Goal: Task Accomplishment & Management: Use online tool/utility

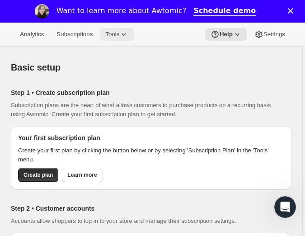
click at [111, 33] on span "Tools" at bounding box center [112, 34] width 14 height 7
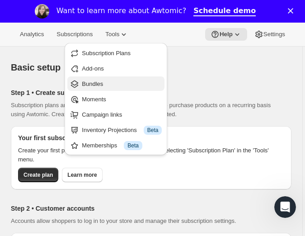
click at [99, 84] on span "Bundles" at bounding box center [92, 83] width 21 height 7
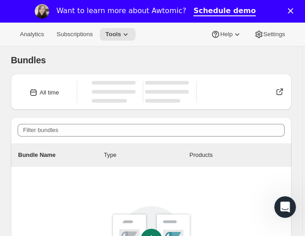
scroll to position [68, 0]
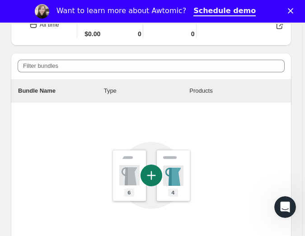
click at [150, 172] on icon at bounding box center [151, 175] width 22 height 22
click at [151, 176] on icon at bounding box center [151, 175] width 22 height 22
click at [150, 171] on icon at bounding box center [151, 175] width 22 height 22
click at [153, 177] on icon at bounding box center [151, 175] width 102 height 102
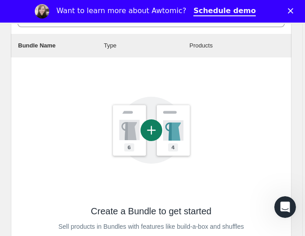
click at [157, 131] on icon at bounding box center [151, 130] width 22 height 22
drag, startPoint x: 148, startPoint y: 131, endPoint x: 151, endPoint y: 139, distance: 8.1
click at [148, 131] on icon at bounding box center [151, 130] width 22 height 22
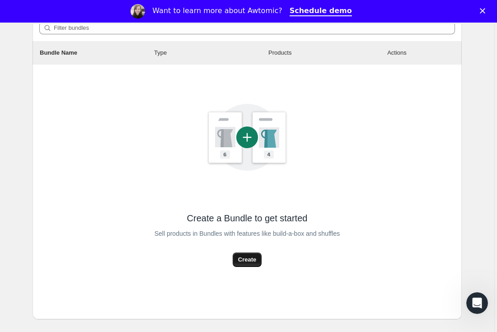
click at [241, 235] on span "Create" at bounding box center [247, 259] width 18 height 9
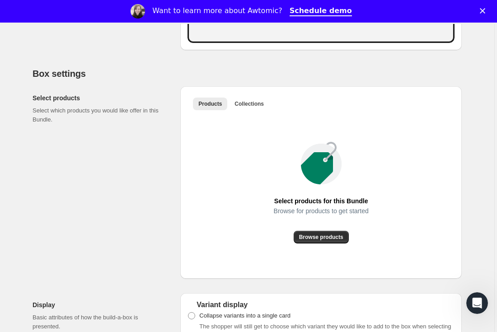
scroll to position [481, 0]
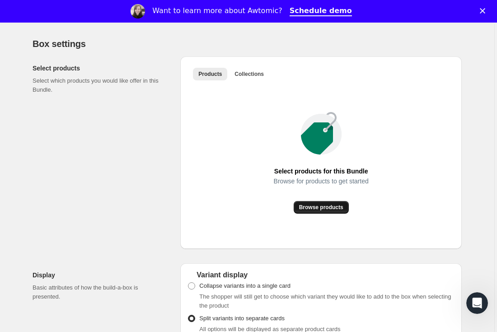
click at [307, 212] on button "Browse products" at bounding box center [321, 207] width 55 height 13
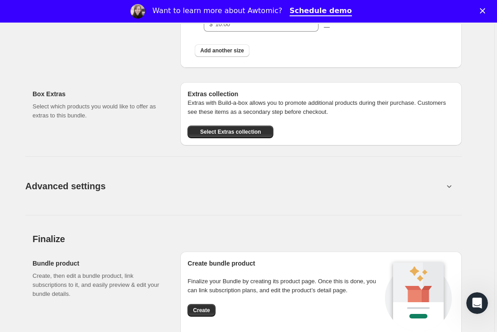
scroll to position [989, 0]
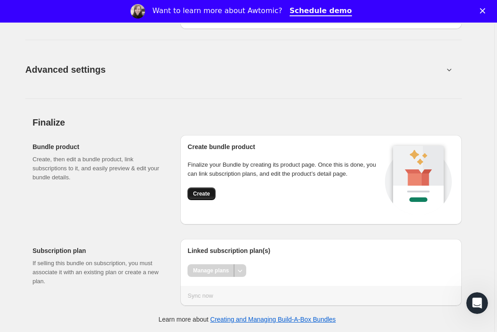
click at [205, 190] on button "Create" at bounding box center [201, 193] width 28 height 13
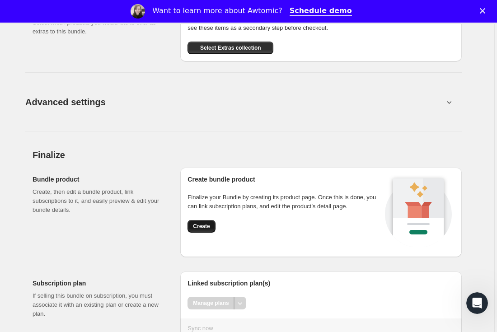
scroll to position [1022, 0]
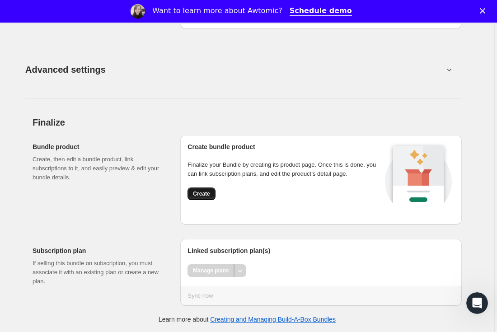
click at [210, 195] on button "Create" at bounding box center [201, 193] width 28 height 13
click at [206, 195] on span "Create" at bounding box center [201, 193] width 17 height 7
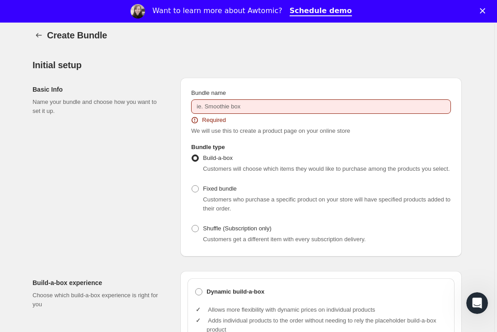
scroll to position [0, 0]
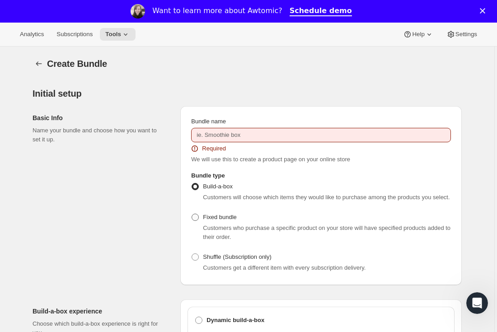
click at [210, 219] on span "Fixed bundle" at bounding box center [219, 217] width 33 height 7
click at [192, 214] on input "Fixed bundle" at bounding box center [191, 214] width 0 height 0
radio input "true"
click at [210, 235] on span "Shuffle (Subscription only)" at bounding box center [237, 256] width 69 height 7
click at [192, 235] on input "Shuffle (Subscription only)" at bounding box center [191, 253] width 0 height 0
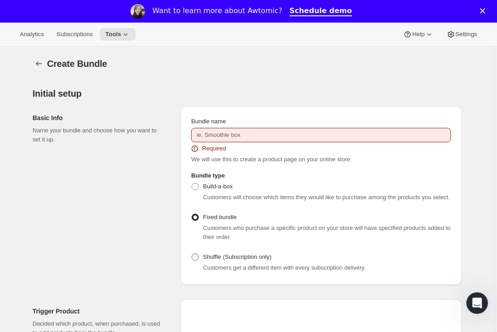
radio input "true"
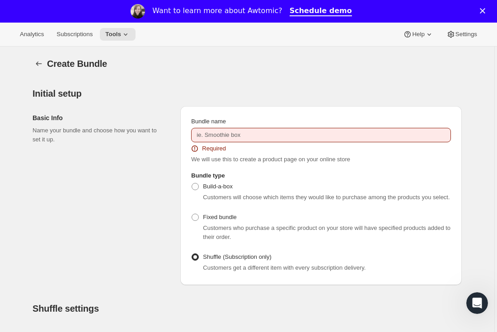
scroll to position [150, 0]
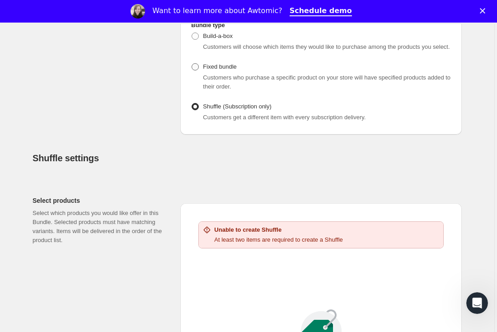
click at [197, 69] on span at bounding box center [194, 66] width 7 height 7
click at [192, 64] on input "Fixed bundle" at bounding box center [191, 63] width 0 height 0
radio input "true"
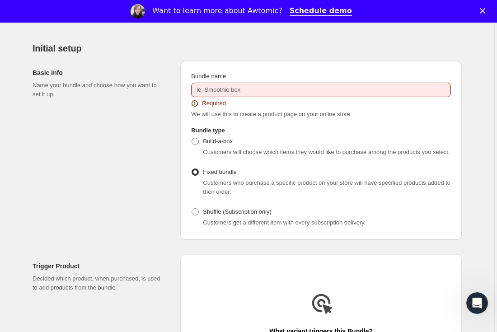
scroll to position [0, 0]
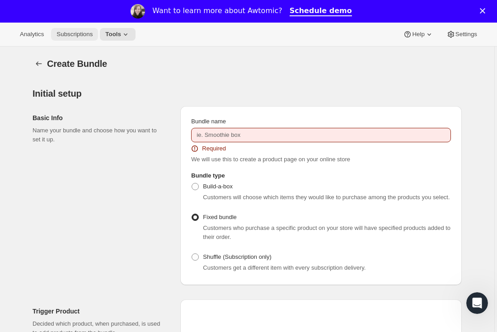
click at [80, 32] on span "Subscriptions" at bounding box center [74, 34] width 36 height 7
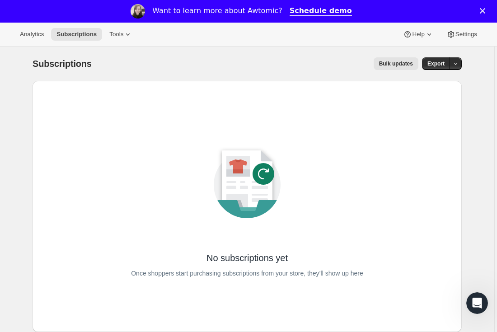
click at [264, 178] on icon at bounding box center [263, 173] width 11 height 11
click at [29, 40] on button "Analytics" at bounding box center [31, 34] width 35 height 13
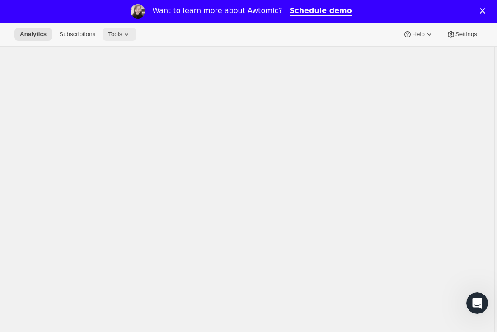
click at [112, 36] on span "Tools" at bounding box center [115, 34] width 14 height 7
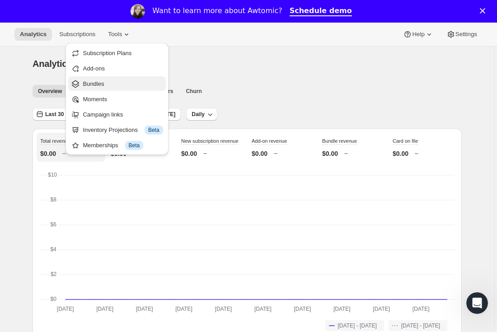
click at [100, 84] on span "Bundles" at bounding box center [93, 83] width 21 height 7
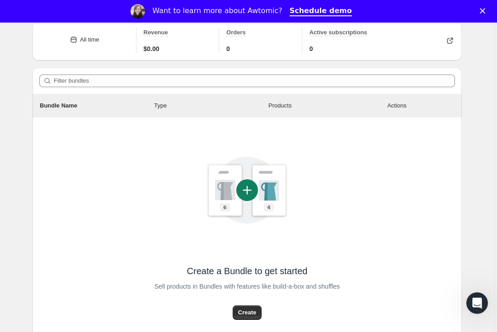
scroll to position [135, 0]
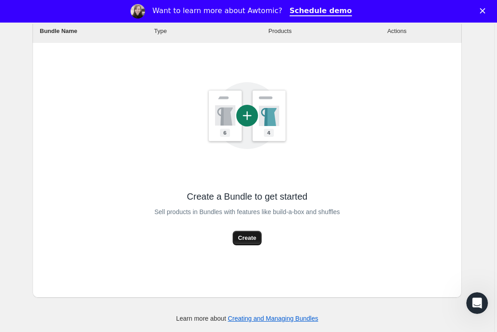
click at [255, 235] on span "Create" at bounding box center [247, 237] width 18 height 9
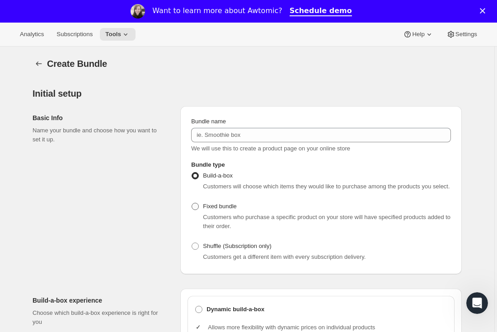
click at [201, 208] on label "Fixed bundle" at bounding box center [213, 206] width 45 height 13
click at [192, 203] on input "Fixed bundle" at bounding box center [191, 203] width 0 height 0
radio input "true"
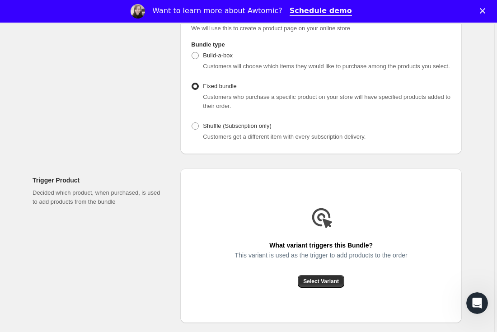
scroll to position [181, 0]
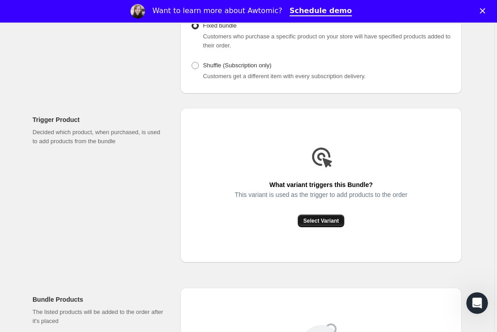
click at [307, 223] on span "Select Variant" at bounding box center [321, 220] width 36 height 7
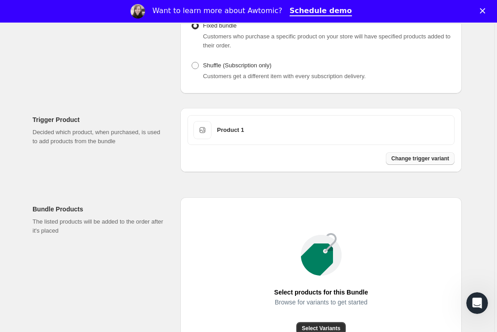
click at [307, 158] on span "Change trigger variant" at bounding box center [420, 158] width 58 height 7
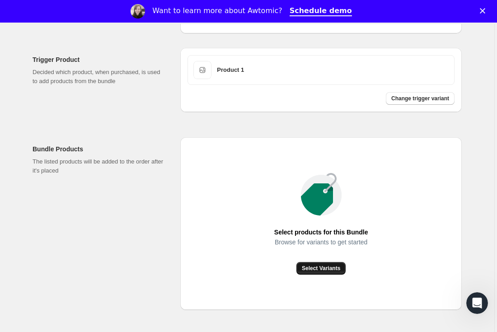
click at [307, 235] on span "Select Variants" at bounding box center [321, 268] width 38 height 7
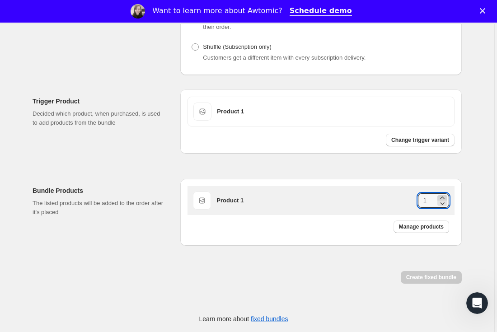
click at [307, 197] on icon at bounding box center [442, 197] width 9 height 9
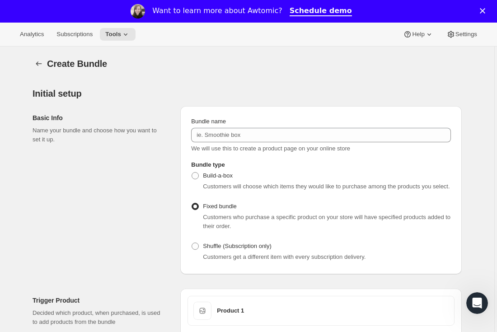
scroll to position [181, 0]
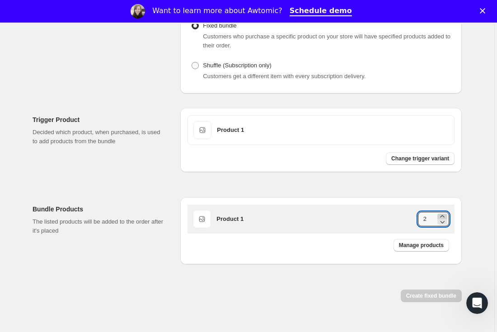
click at [307, 213] on icon at bounding box center [442, 216] width 9 height 9
click at [307, 223] on icon at bounding box center [442, 221] width 9 height 9
type input "1"
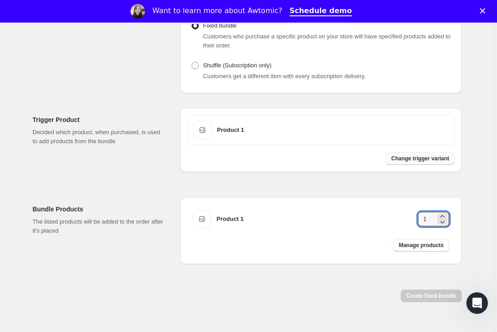
click at [307, 159] on span "Change trigger variant" at bounding box center [420, 158] width 58 height 7
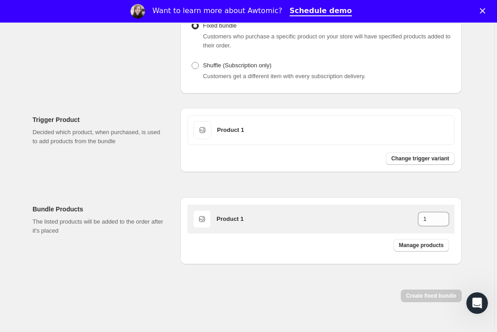
click at [210, 139] on span at bounding box center [202, 130] width 18 height 18
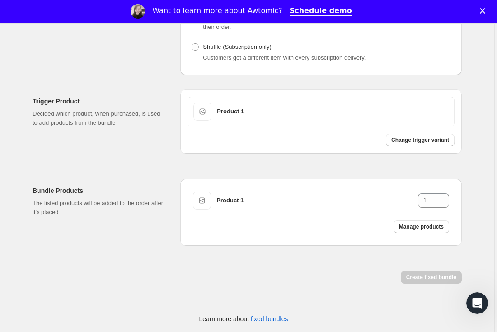
scroll to position [0, 0]
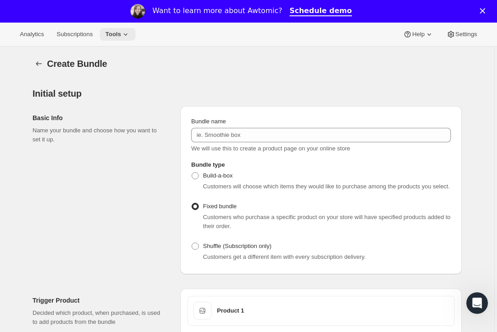
click at [119, 39] on button "Tools" at bounding box center [118, 34] width 36 height 13
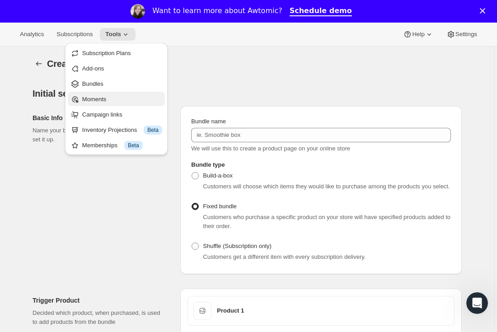
drag, startPoint x: 126, startPoint y: 88, endPoint x: 131, endPoint y: 92, distance: 6.1
click at [131, 92] on ul "Subscription Plans Add-ons Bundles Moments Campaign links Inventory Projections…" at bounding box center [116, 99] width 97 height 107
click at [128, 87] on span "Bundles" at bounding box center [122, 83] width 80 height 9
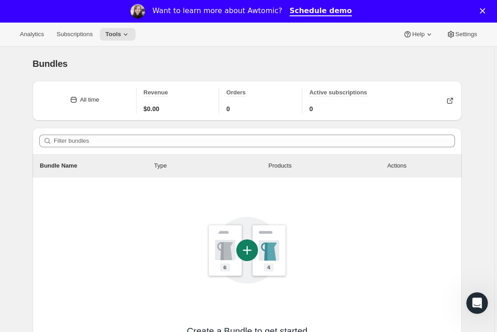
scroll to position [135, 0]
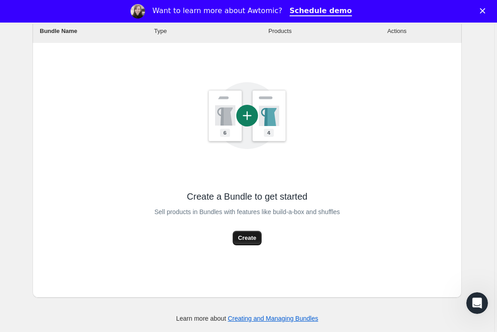
click at [258, 235] on button "Create" at bounding box center [247, 238] width 29 height 14
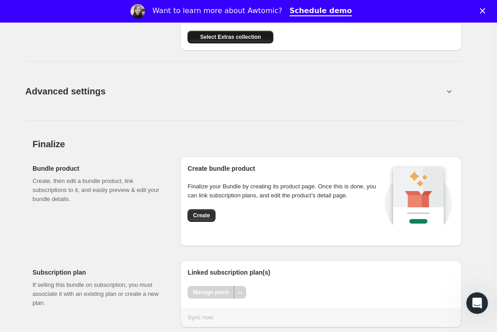
scroll to position [1075, 0]
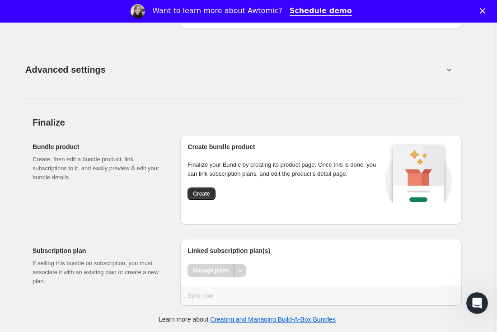
click at [212, 235] on div "Manage plans" at bounding box center [210, 270] width 47 height 13
click at [219, 235] on div "Manage plans" at bounding box center [210, 270] width 47 height 13
click at [238, 235] on div at bounding box center [240, 270] width 12 height 13
click at [206, 194] on span "Create" at bounding box center [201, 193] width 17 height 7
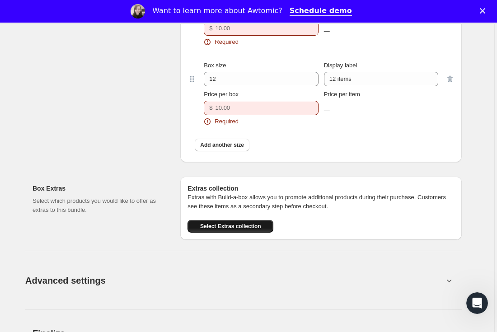
scroll to position [716, 0]
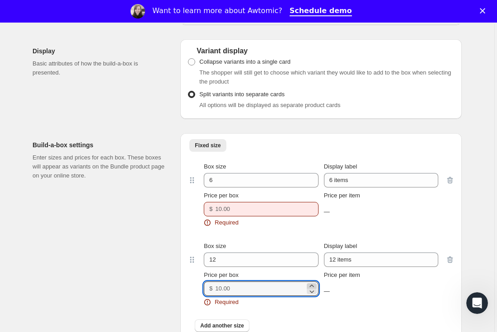
click at [307, 235] on icon at bounding box center [311, 285] width 9 height 9
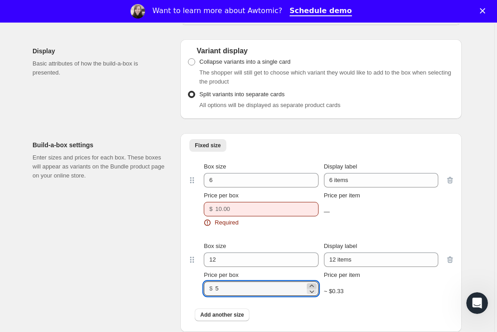
click at [307, 235] on icon at bounding box center [311, 285] width 9 height 9
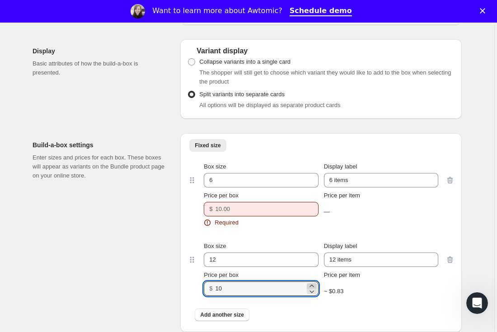
click at [307, 235] on icon at bounding box center [311, 285] width 9 height 9
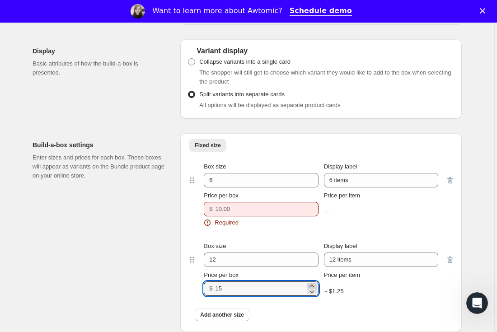
click at [307, 235] on icon at bounding box center [311, 285] width 9 height 9
type input "18"
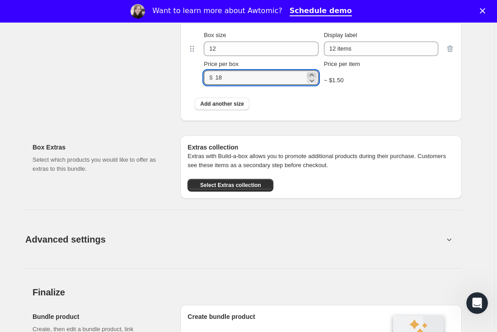
scroll to position [1097, 0]
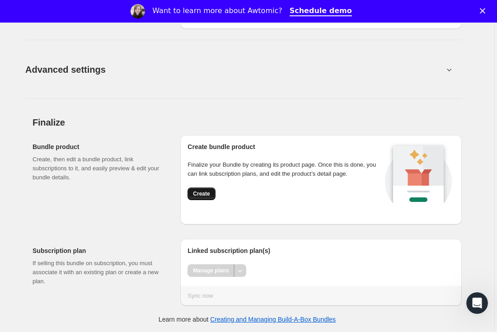
click at [200, 193] on span "Create" at bounding box center [201, 193] width 17 height 7
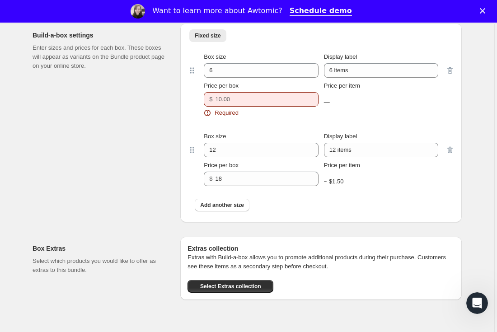
scroll to position [766, 0]
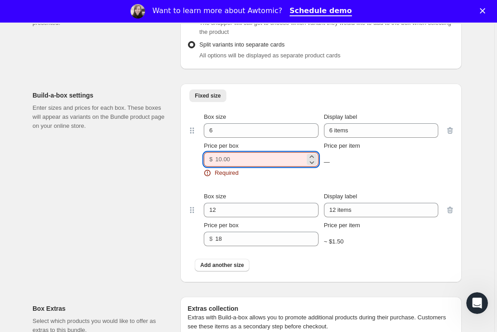
click at [226, 164] on input "Price per box" at bounding box center [259, 159] width 89 height 14
click at [307, 158] on icon at bounding box center [311, 162] width 9 height 9
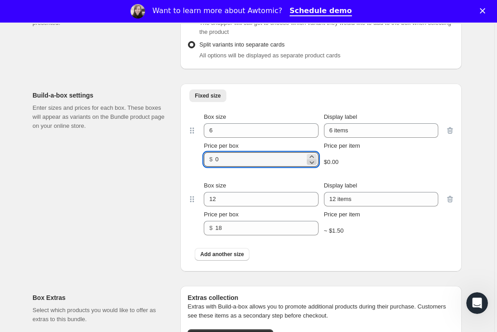
click at [307, 158] on icon at bounding box center [311, 162] width 9 height 9
click at [307, 157] on icon at bounding box center [311, 156] width 9 height 9
click at [307, 154] on icon at bounding box center [311, 156] width 9 height 9
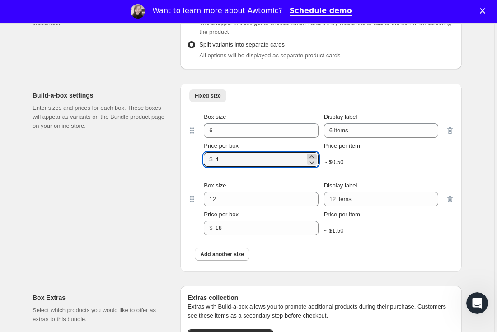
click at [307, 154] on icon at bounding box center [311, 156] width 9 height 9
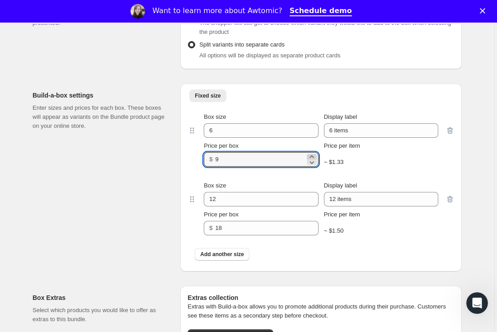
click at [307, 154] on icon at bounding box center [311, 156] width 9 height 9
type input "10"
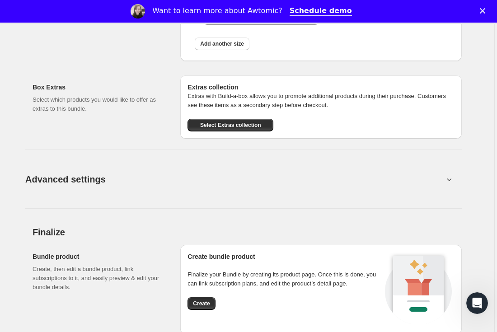
scroll to position [1086, 0]
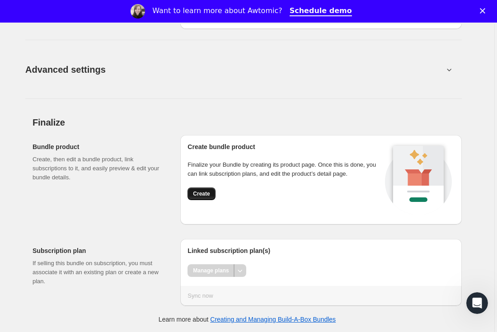
click at [207, 192] on span "Create" at bounding box center [201, 193] width 17 height 7
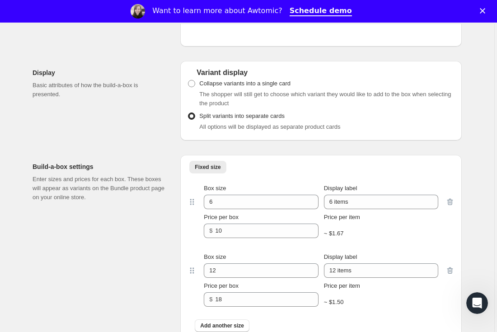
scroll to position [785, 0]
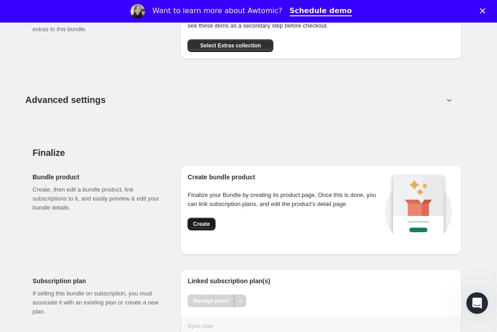
click at [202, 219] on button "Create" at bounding box center [201, 224] width 28 height 13
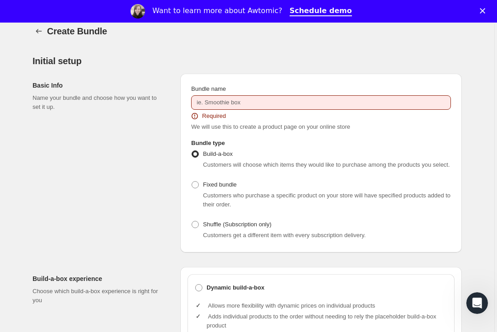
scroll to position [0, 0]
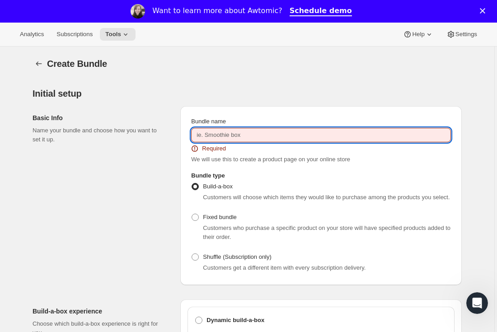
click at [219, 130] on input "Bundle name" at bounding box center [321, 135] width 260 height 14
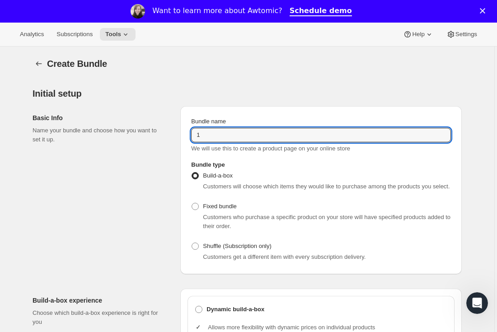
click at [162, 132] on div "Basic Info Name your bundle and choose how you want to set it up. Bundle name 1…" at bounding box center [247, 186] width 429 height 175
type input "test"
click at [161, 156] on div "Basic Info Name your bundle and choose how you want to set it up." at bounding box center [103, 190] width 140 height 168
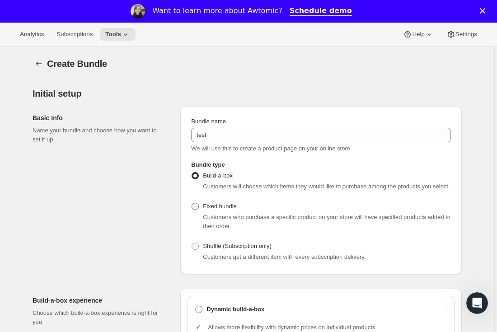
click at [207, 208] on span "Fixed bundle" at bounding box center [219, 206] width 33 height 7
click at [192, 203] on input "Fixed bundle" at bounding box center [191, 203] width 0 height 0
radio input "true"
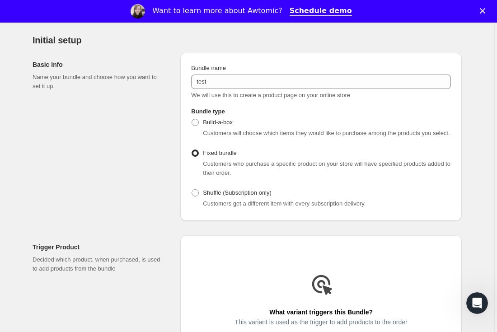
scroll to position [204, 0]
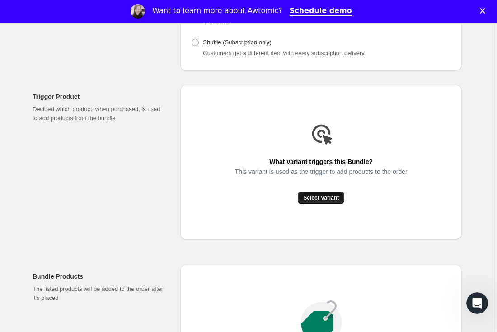
click at [307, 199] on span "Select Variant" at bounding box center [321, 197] width 36 height 7
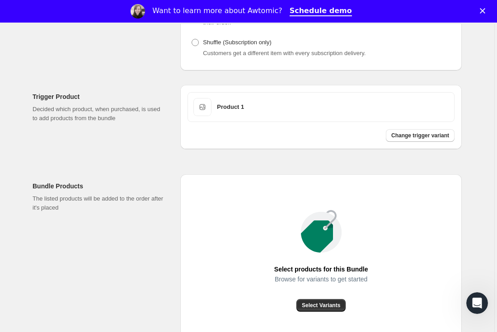
scroll to position [305, 0]
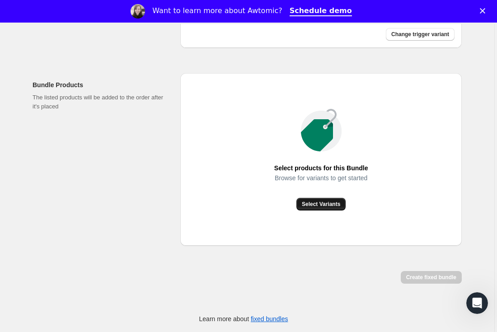
click at [307, 205] on span "Select Variants" at bounding box center [321, 203] width 38 height 7
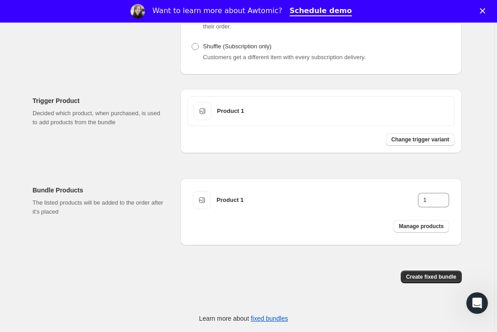
scroll to position [199, 0]
click at [307, 235] on button "Create fixed bundle" at bounding box center [431, 277] width 61 height 13
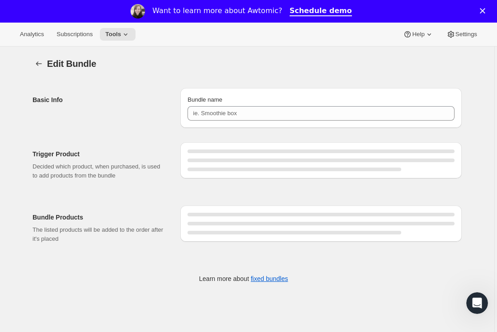
type input "test"
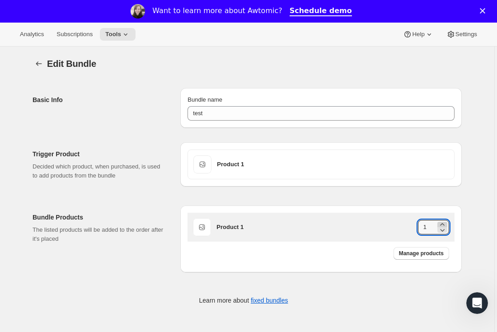
click at [307, 224] on icon at bounding box center [442, 224] width 9 height 9
type input "2"
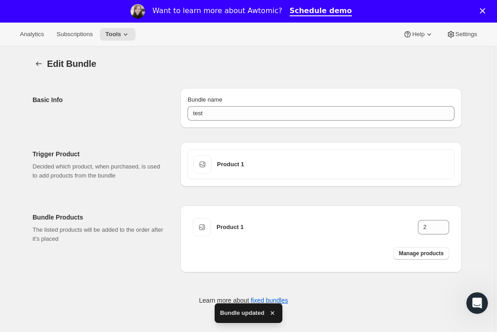
click at [82, 26] on div "Analytics Subscriptions Tools Help Settings" at bounding box center [248, 35] width 497 height 24
click at [82, 31] on span "Subscriptions" at bounding box center [74, 34] width 36 height 7
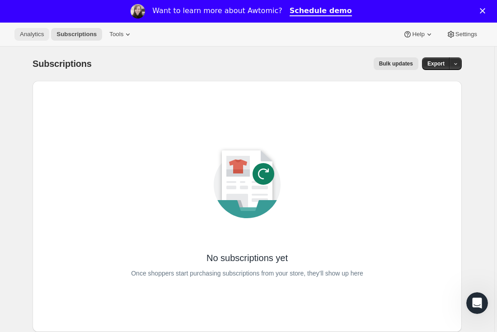
click at [34, 40] on button "Analytics" at bounding box center [31, 34] width 35 height 13
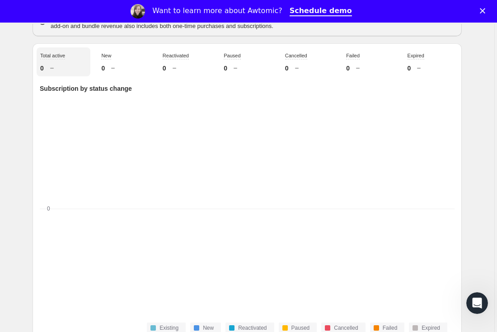
scroll to position [421, 0]
